Goal: Check status: Check status

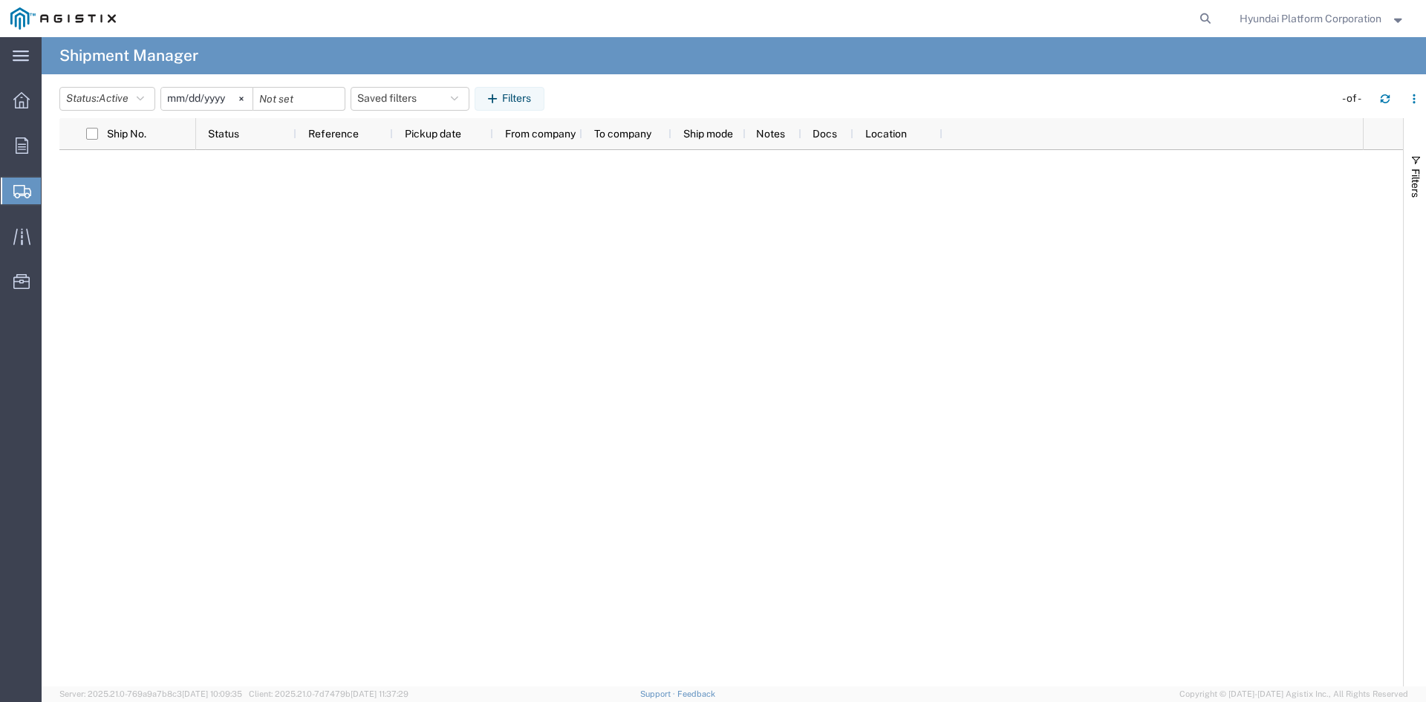
click at [506, 300] on div at bounding box center [779, 418] width 1167 height 536
click at [144, 100] on icon "button" at bounding box center [140, 99] width 7 height 10
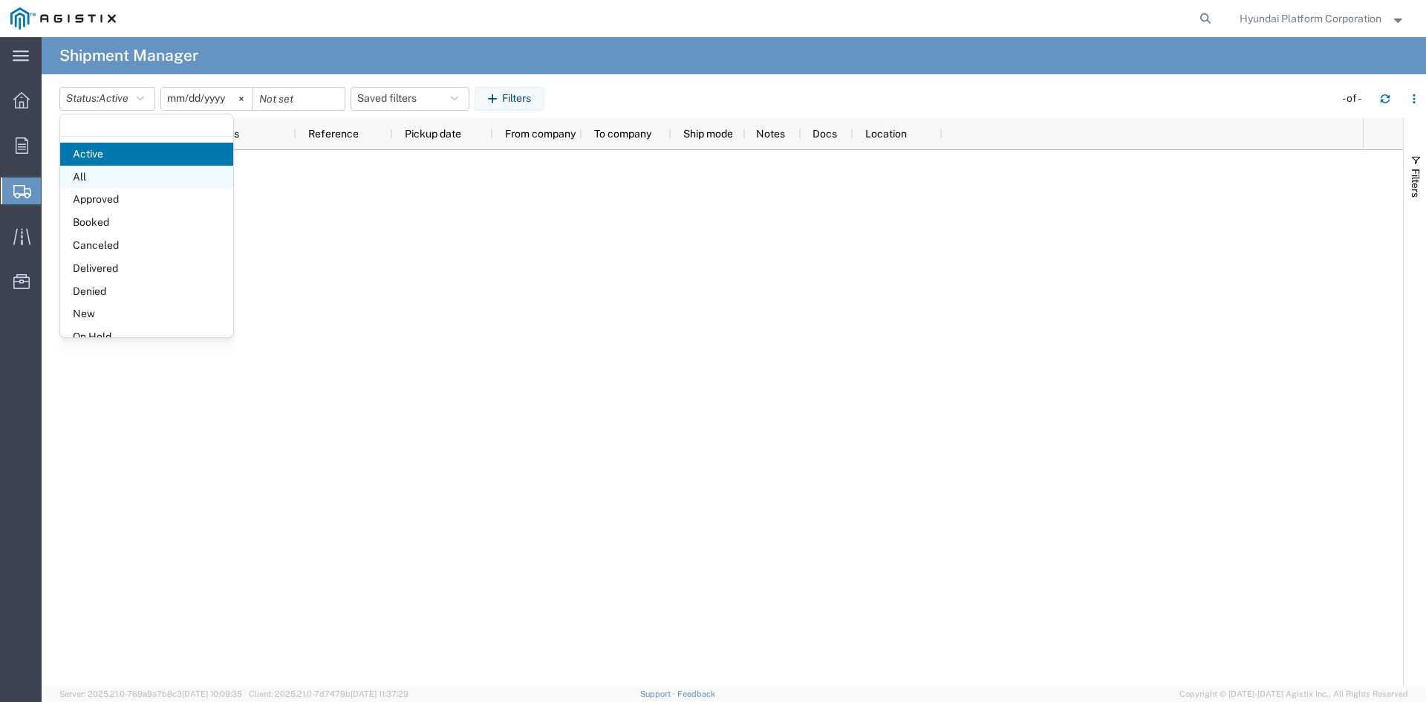
click at [123, 176] on span "All" at bounding box center [146, 177] width 173 height 23
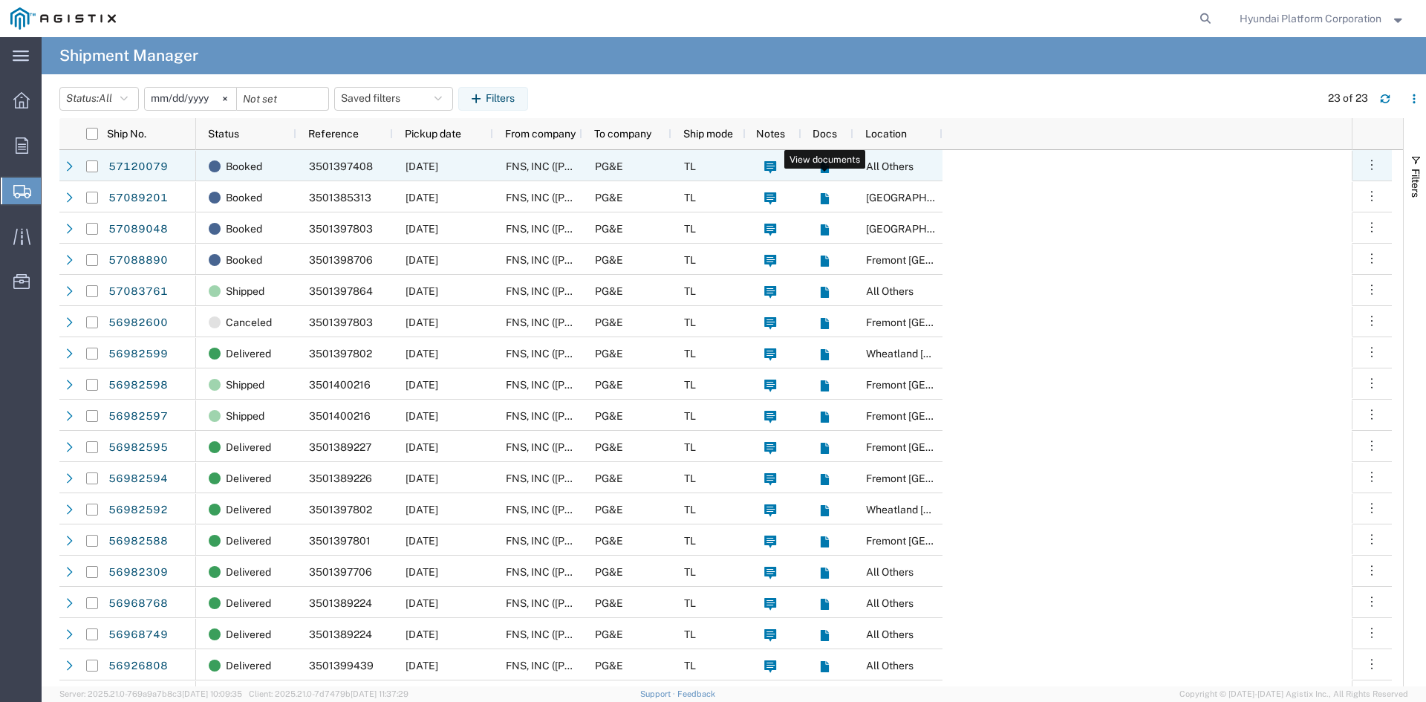
click at [822, 167] on icon at bounding box center [824, 167] width 8 height 11
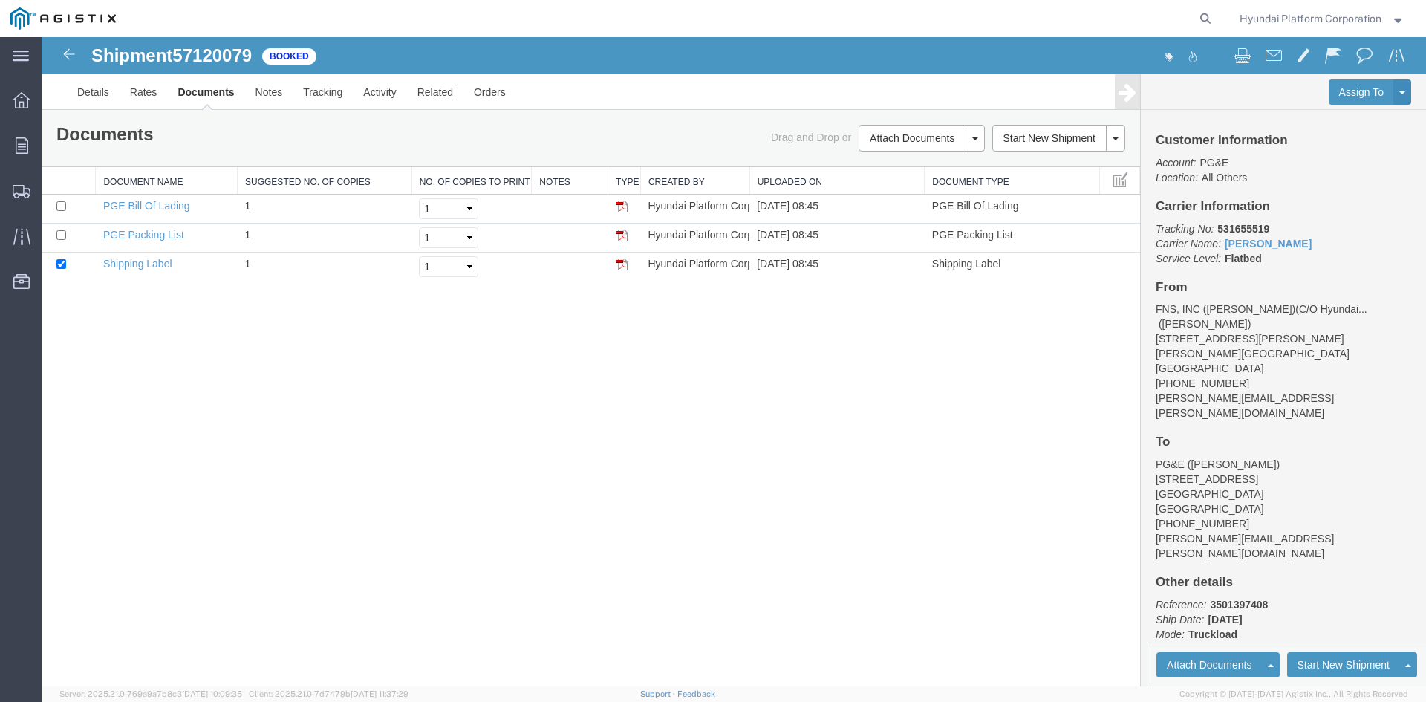
click at [374, 371] on div "Shipment 57120079 of Booked Details Rates Documents Notes Tracking Activity Rel…" at bounding box center [734, 361] width 1384 height 649
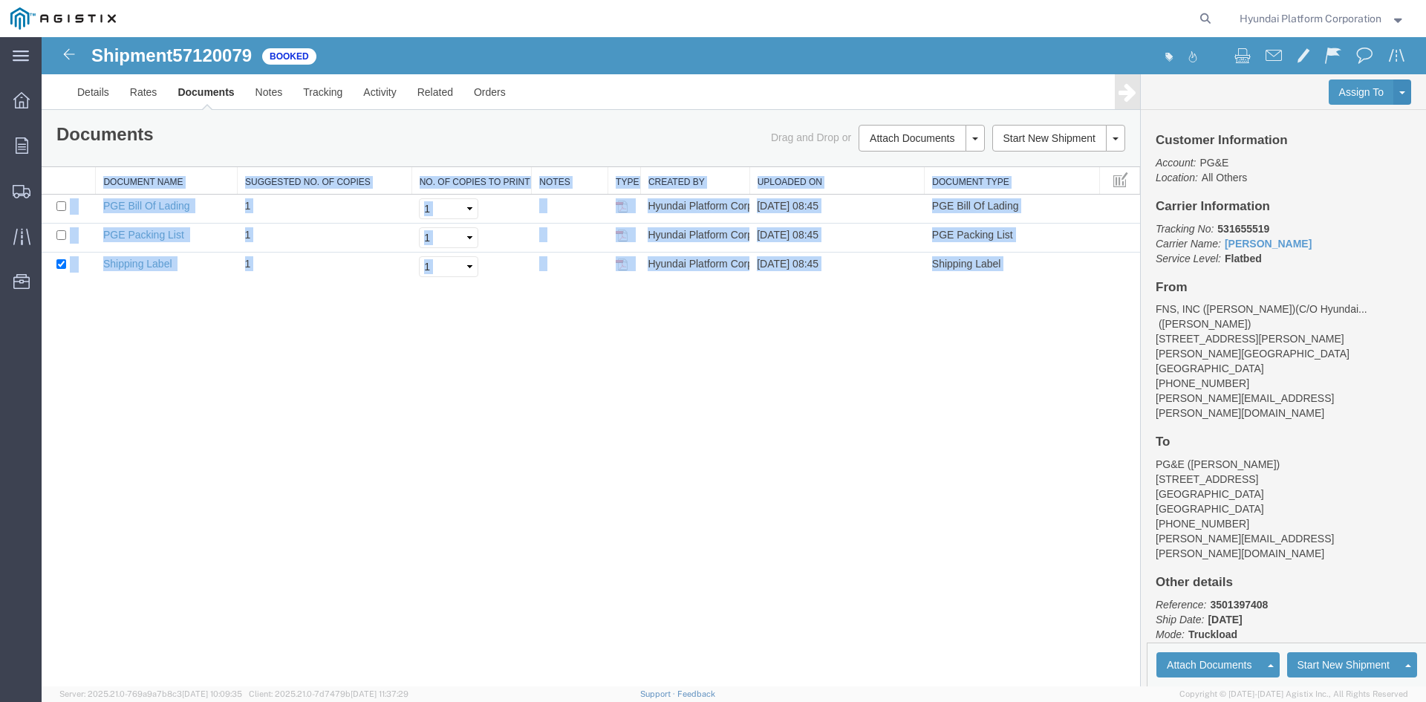
click at [613, 359] on div "Shipment 57120079 of Booked Details Rates Documents Notes Tracking Activity Rel…" at bounding box center [734, 361] width 1384 height 649
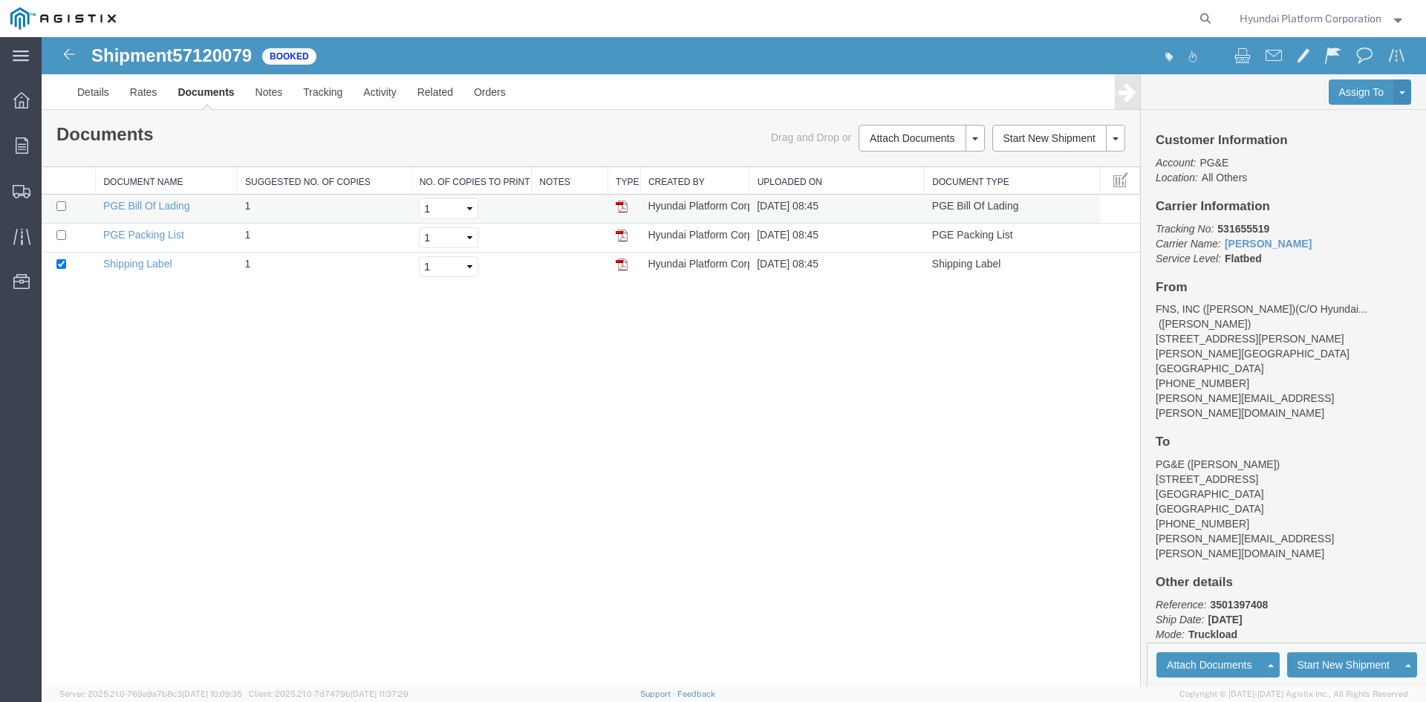
click at [620, 204] on img at bounding box center [622, 206] width 12 height 12
click at [69, 59] on img at bounding box center [69, 54] width 18 height 18
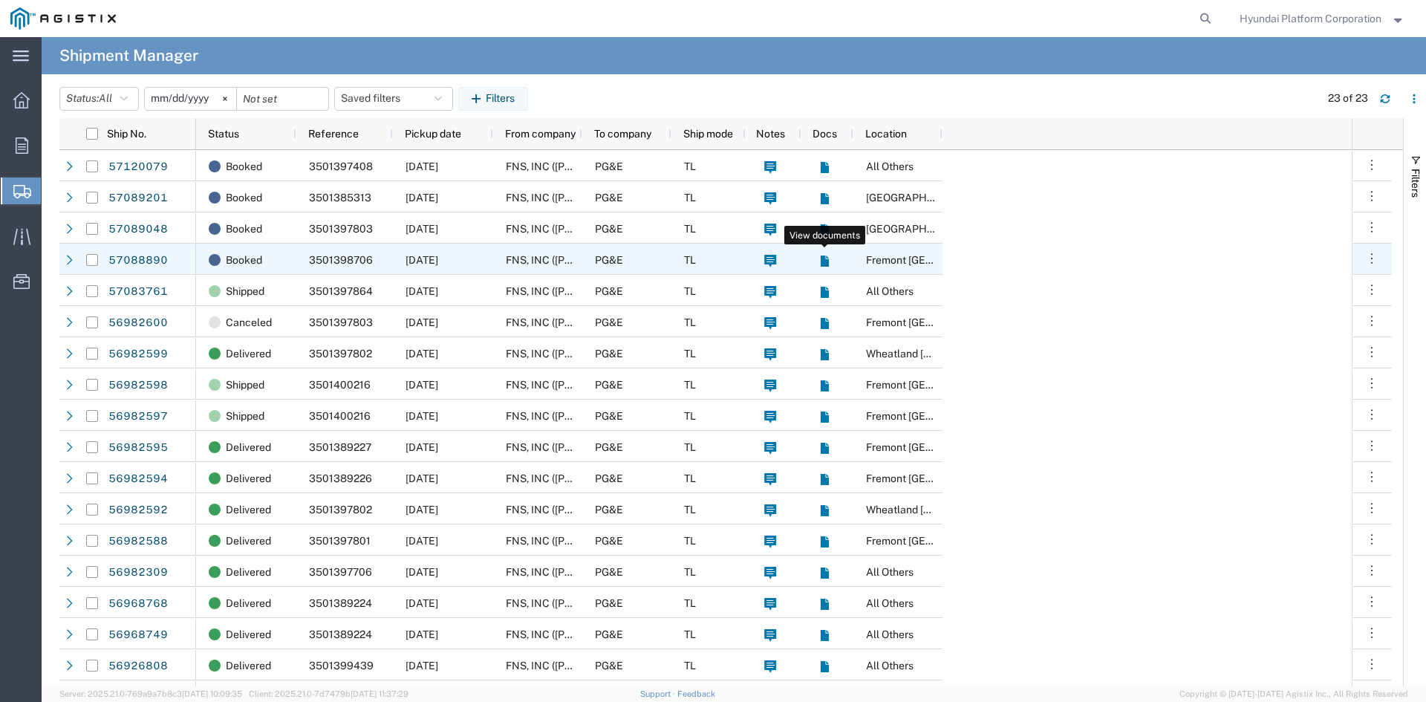
click at [823, 266] on icon at bounding box center [824, 260] width 8 height 11
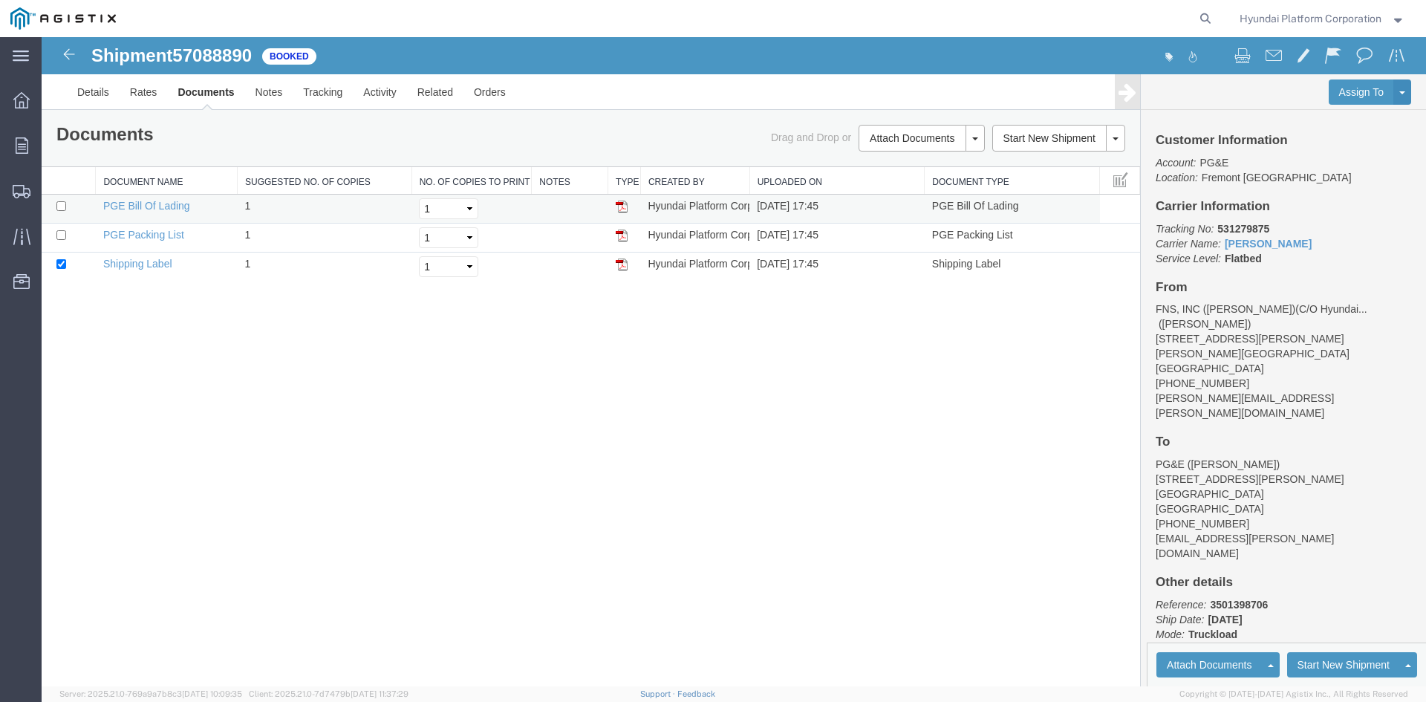
click at [621, 209] on img at bounding box center [622, 206] width 12 height 12
click at [713, 316] on div "Shipment 57088890 of Booked Details Rates Documents Notes Tracking Activity Rel…" at bounding box center [734, 361] width 1384 height 649
drag, startPoint x: 713, startPoint y: 316, endPoint x: 642, endPoint y: 332, distance: 73.0
click at [642, 332] on div "Shipment 57088890 of Booked Details Rates Documents Notes Tracking Activity Rel…" at bounding box center [734, 361] width 1384 height 649
drag, startPoint x: 671, startPoint y: 366, endPoint x: 625, endPoint y: 397, distance: 55.2
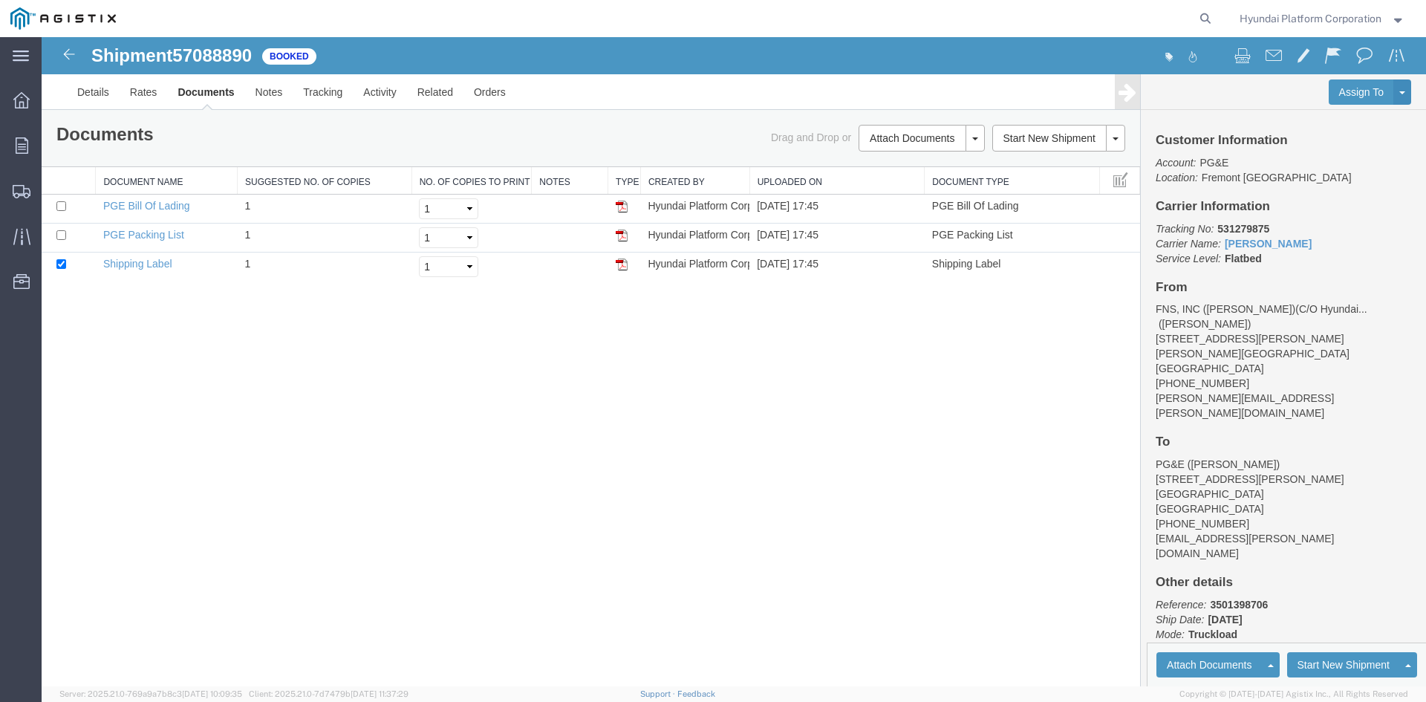
click at [625, 397] on div "Shipment 57088890 of Booked Details Rates Documents Notes Tracking Activity Rel…" at bounding box center [734, 361] width 1384 height 649
click at [602, 397] on div "Shipment 57088890 of Booked Details Rates Documents Notes Tracking Activity Rel…" at bounding box center [734, 361] width 1384 height 649
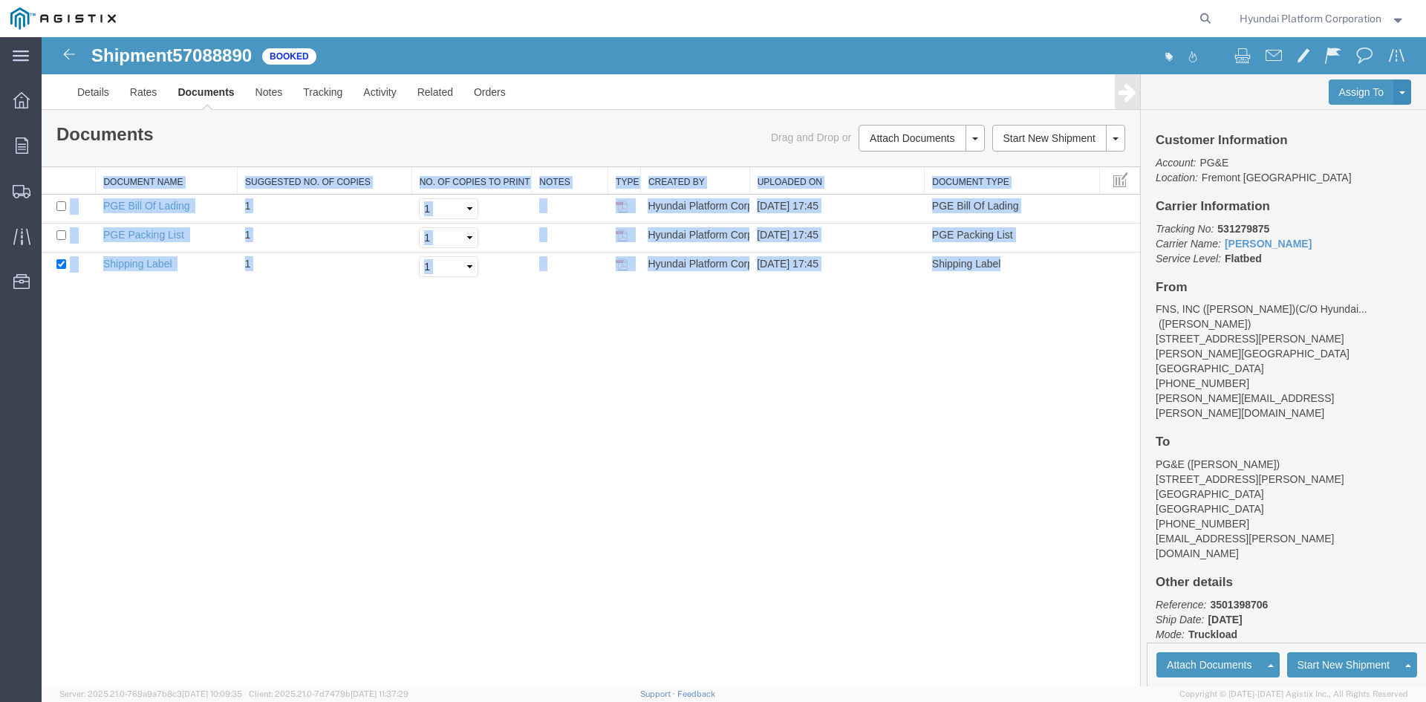
click at [602, 397] on div "Shipment 57088890 of Booked Details Rates Documents Notes Tracking Activity Rel…" at bounding box center [734, 361] width 1384 height 649
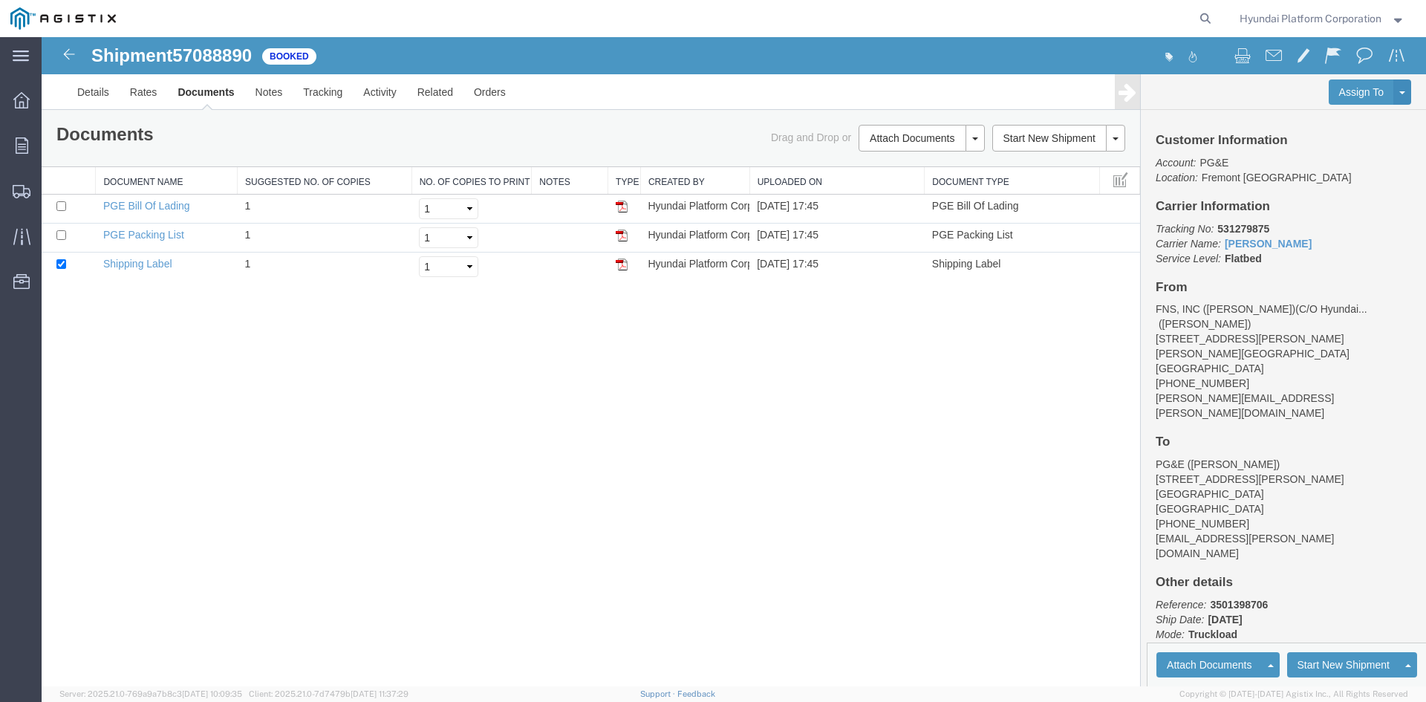
click at [535, 417] on div "Shipment 57088890 of Booked Details Rates Documents Notes Tracking Activity Rel…" at bounding box center [734, 361] width 1384 height 649
click at [566, 432] on div "Shipment 57088890 of Booked Details Rates Documents Notes Tracking Activity Rel…" at bounding box center [734, 361] width 1384 height 649
